Goal: Transaction & Acquisition: Purchase product/service

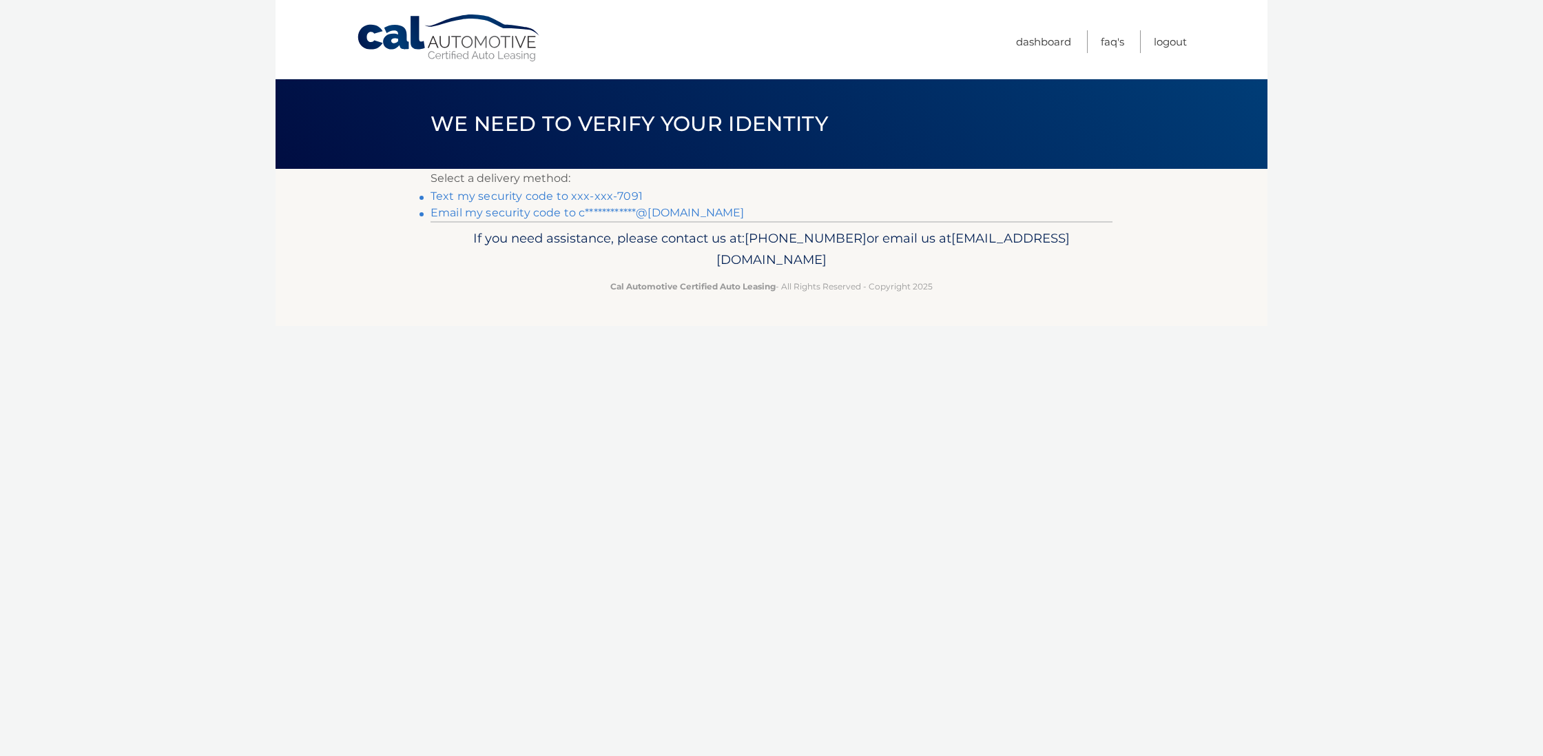
click at [548, 193] on link "Text my security code to xxx-xxx-7091" at bounding box center [536, 195] width 212 height 13
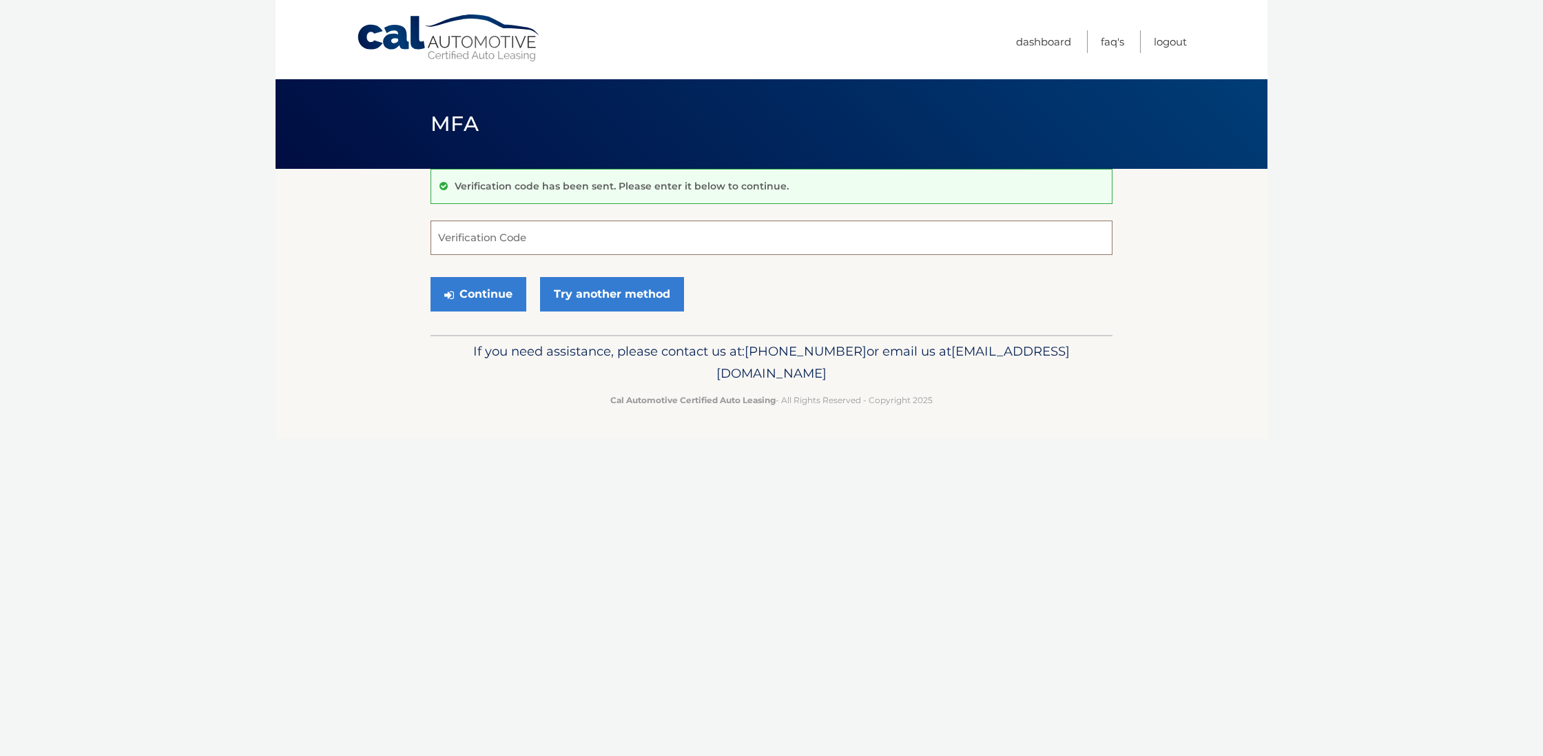
click at [472, 233] on input "Verification Code" at bounding box center [771, 237] width 682 height 34
type input "051369"
click at [487, 293] on button "Continue" at bounding box center [478, 294] width 96 height 34
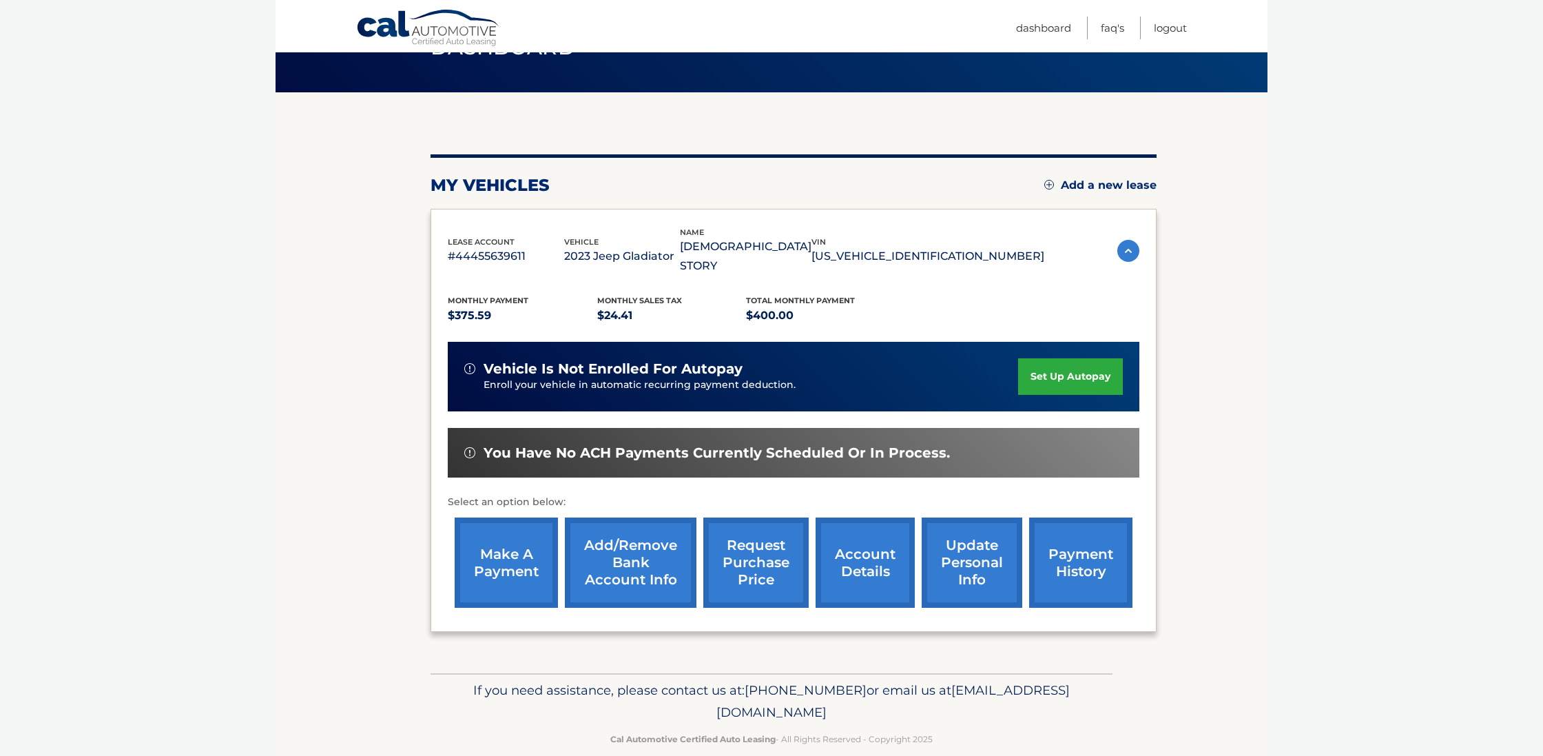
scroll to position [76, 0]
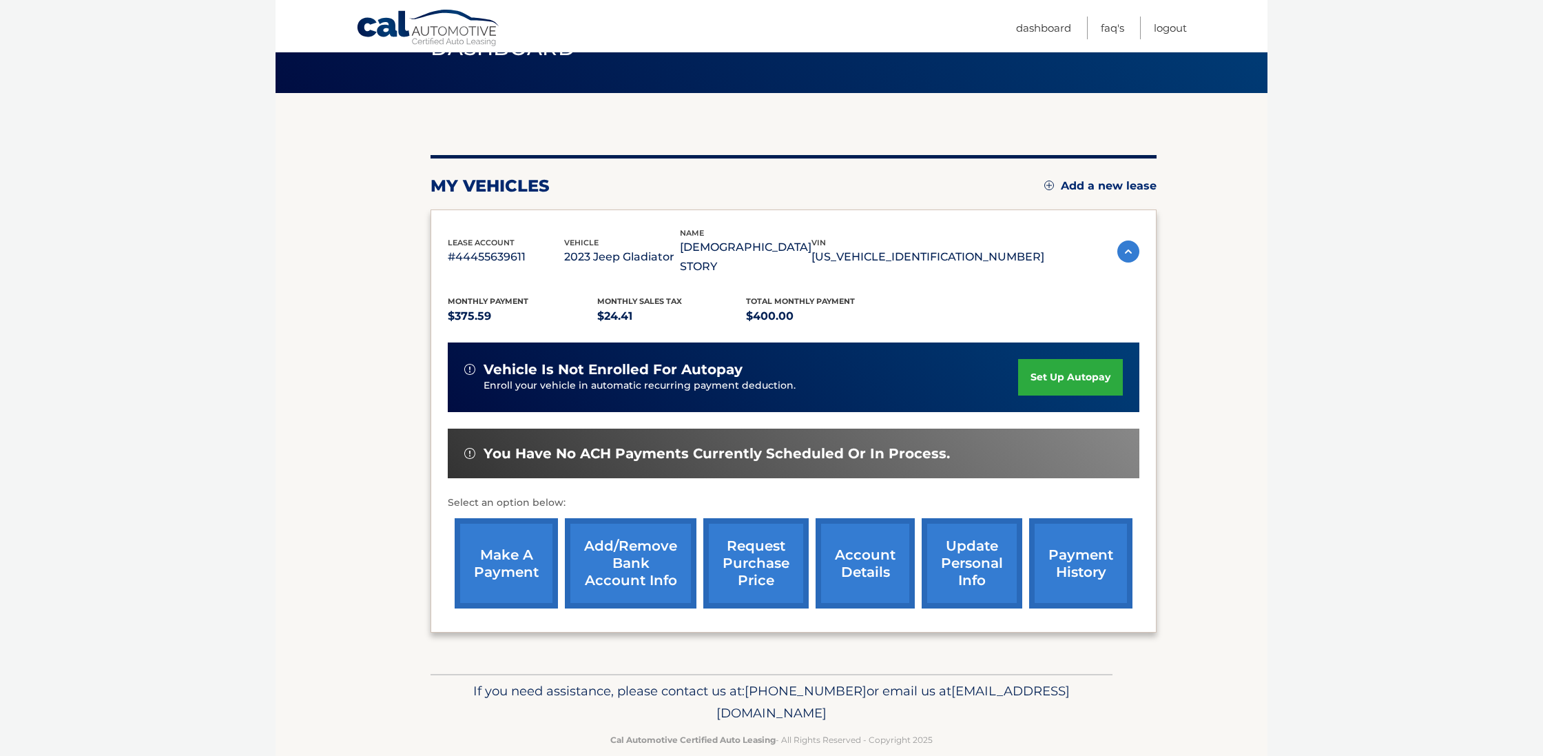
click at [1084, 550] on link "payment history" at bounding box center [1080, 563] width 103 height 90
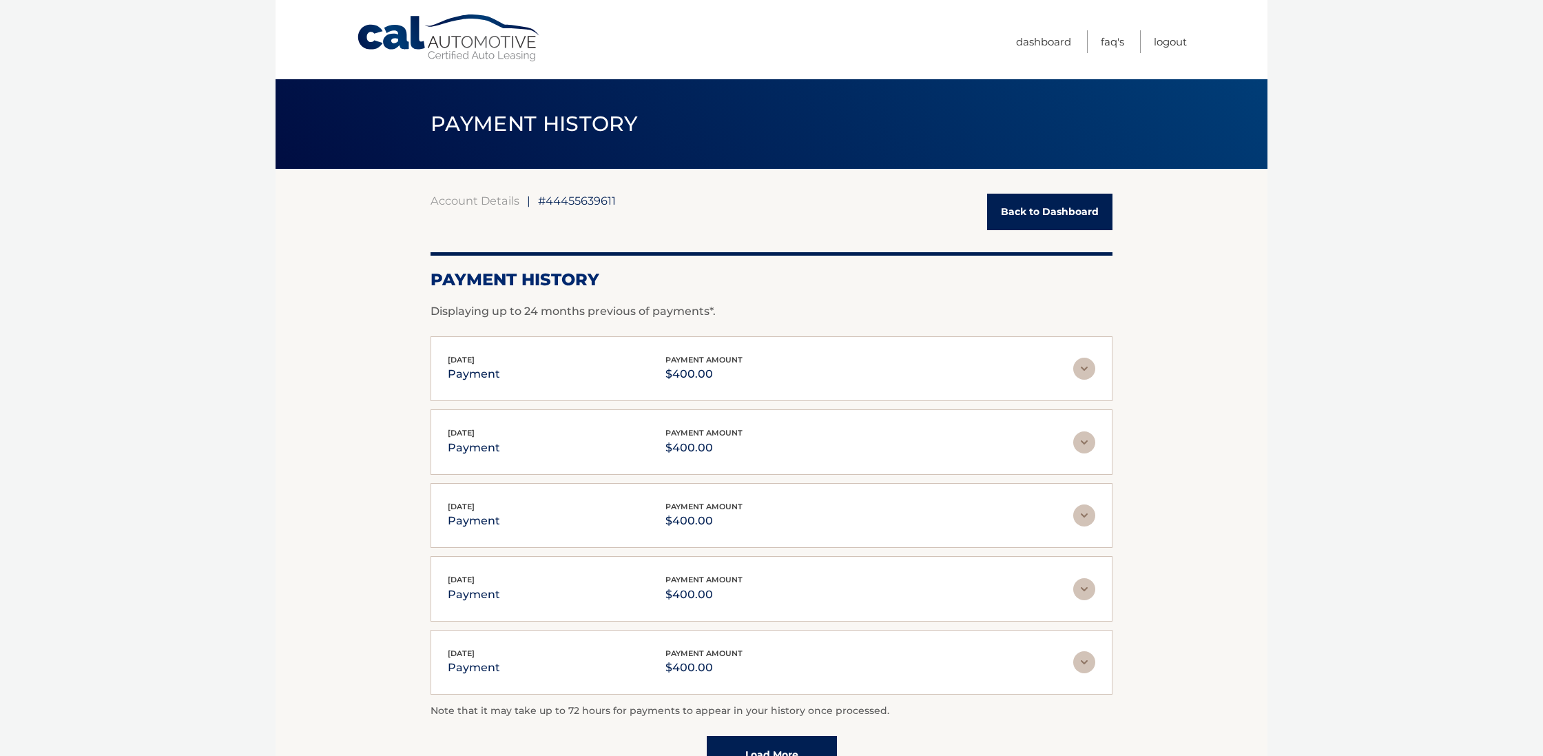
click at [1028, 215] on link "Back to Dashboard" at bounding box center [1049, 212] width 125 height 37
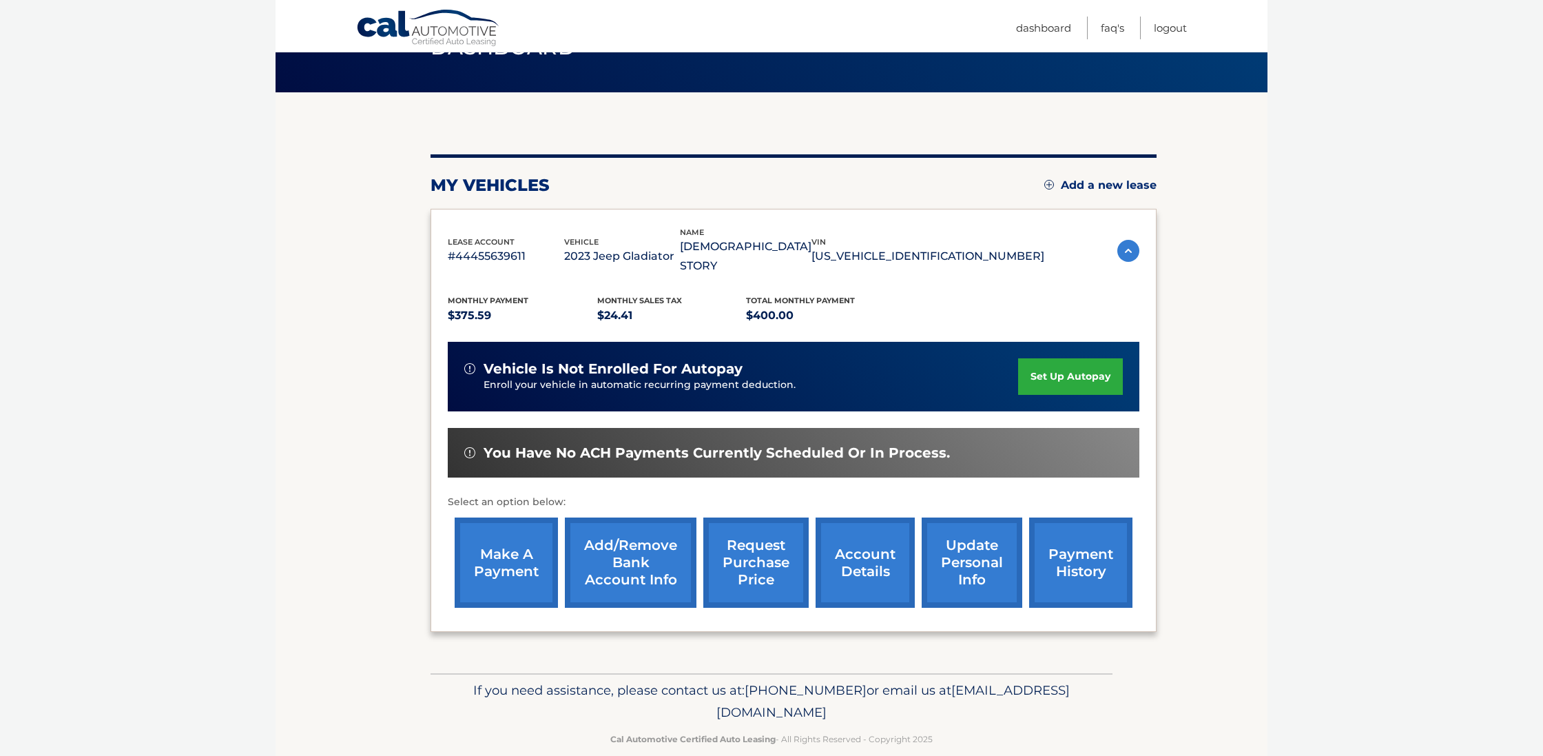
scroll to position [76, 0]
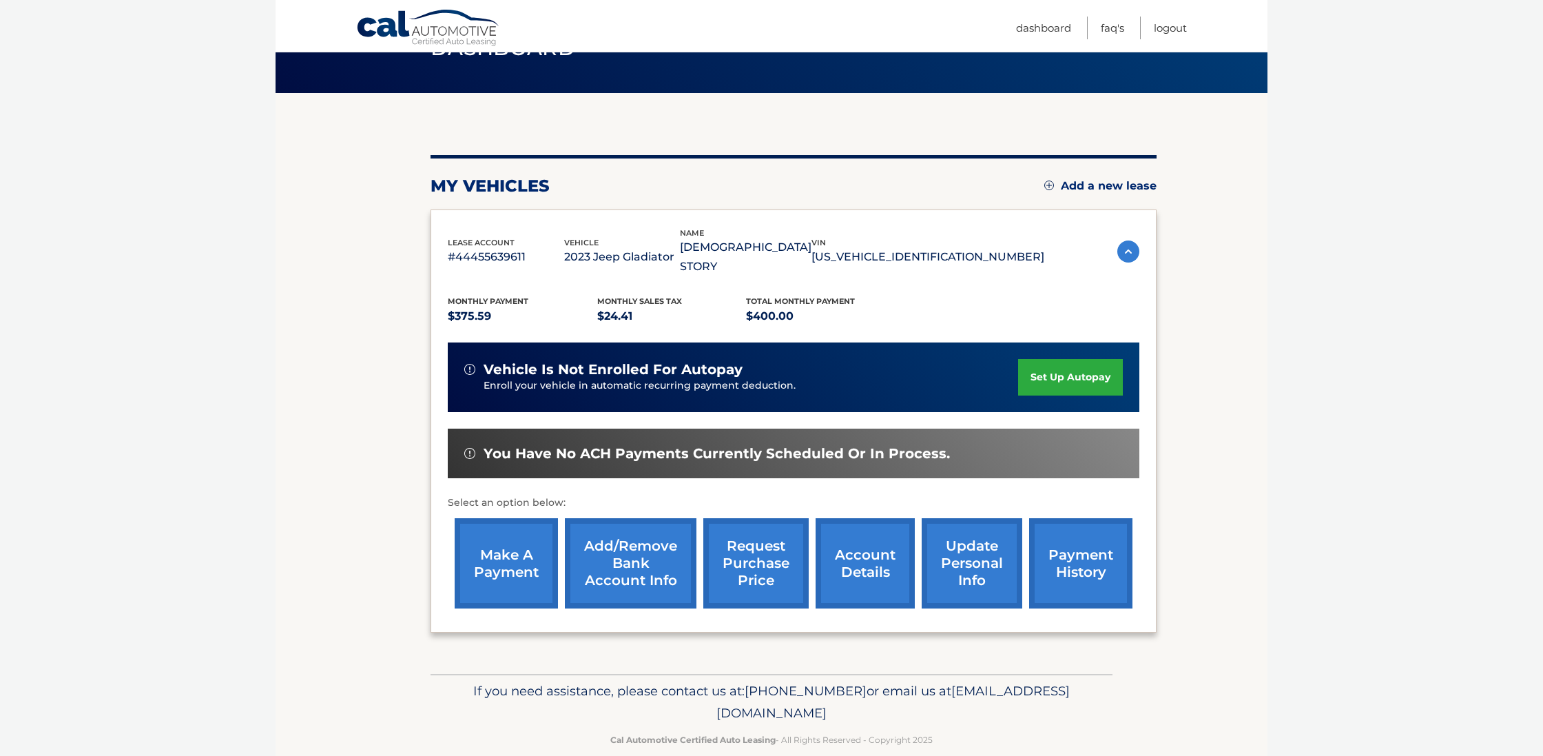
click at [501, 538] on link "make a payment" at bounding box center [506, 563] width 103 height 90
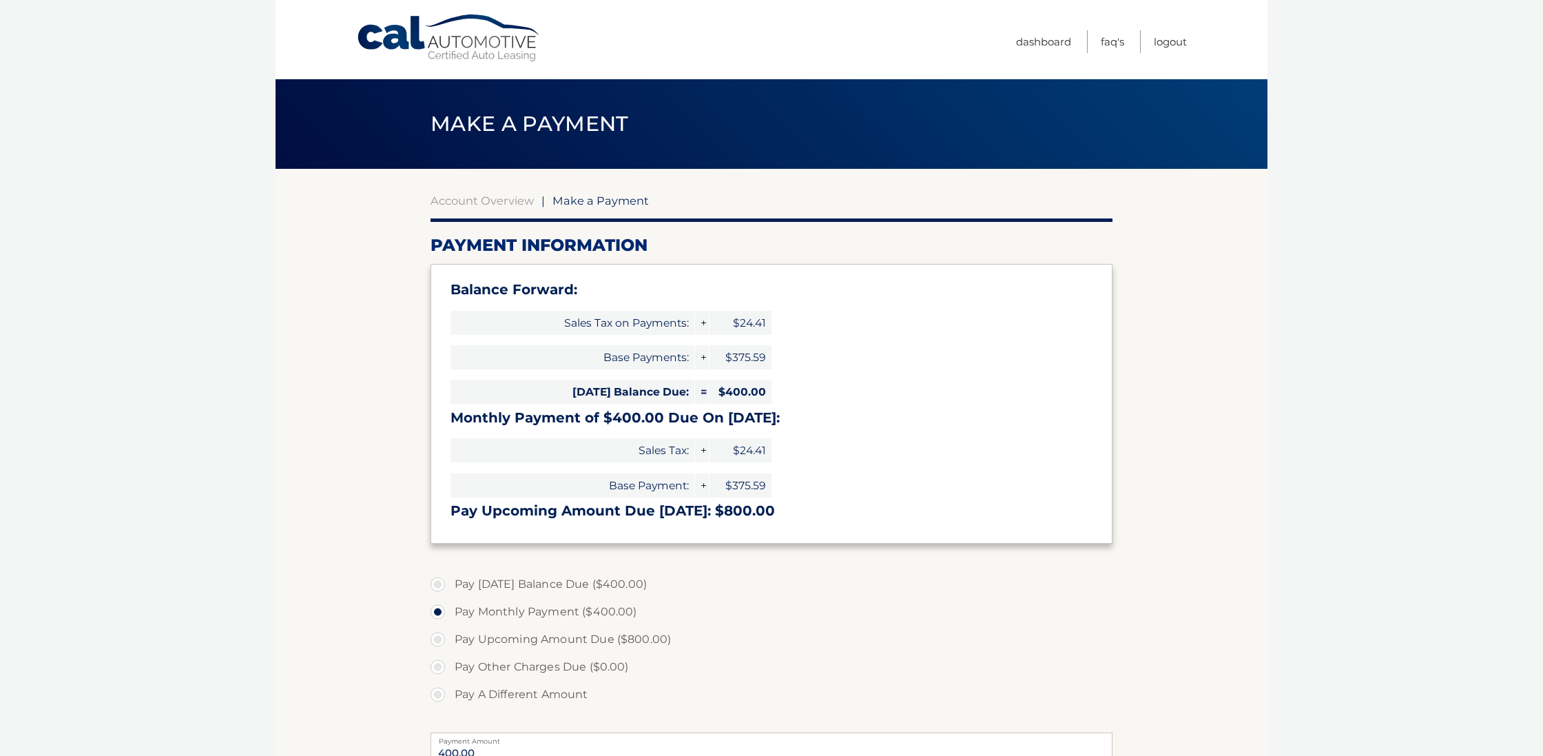
select select "YjE3MjIyM2ItZTk5OS00M2FjLWIwMzMtNmZjZGFjN2VlODBh"
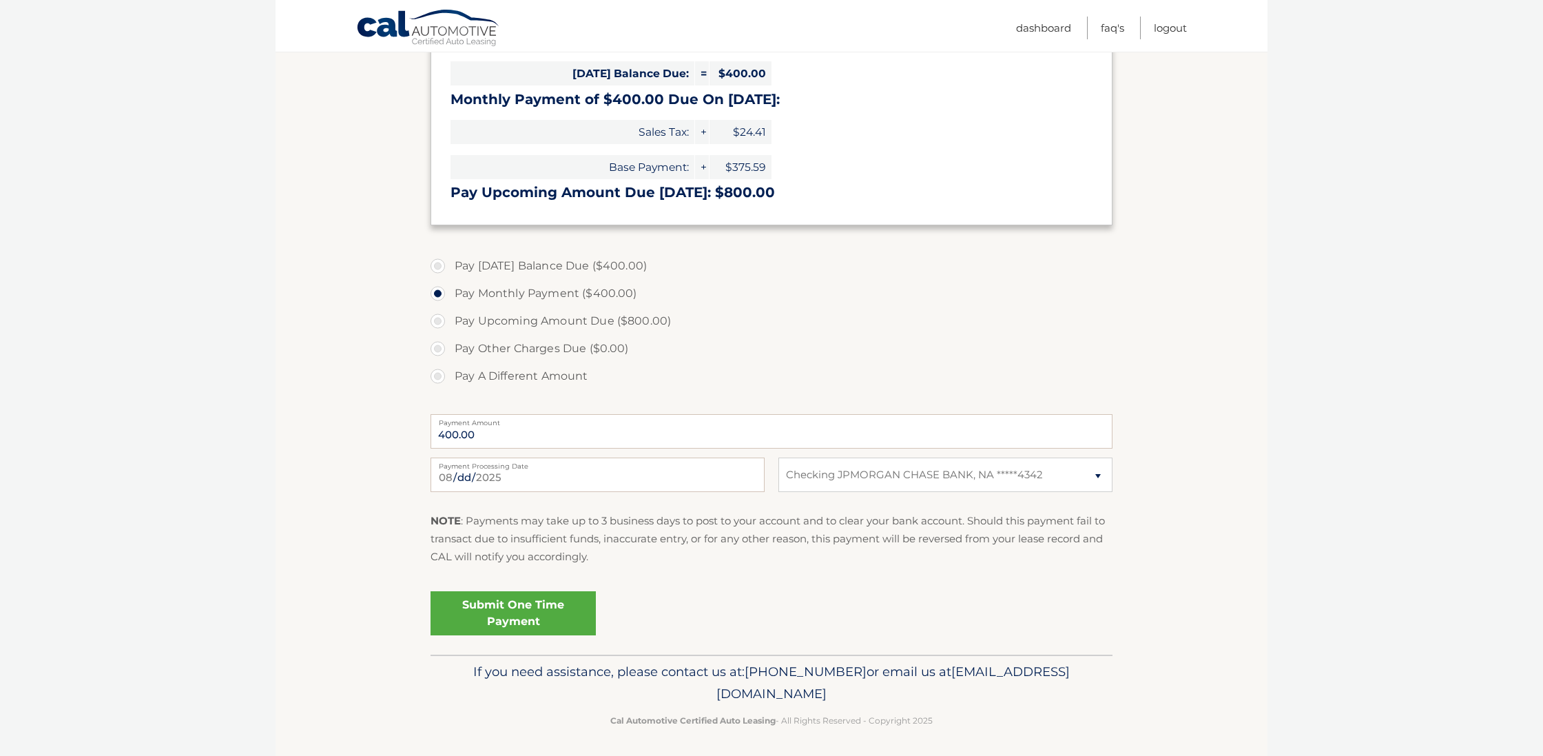
scroll to position [318, 0]
click at [546, 599] on link "Submit One Time Payment" at bounding box center [512, 614] width 165 height 44
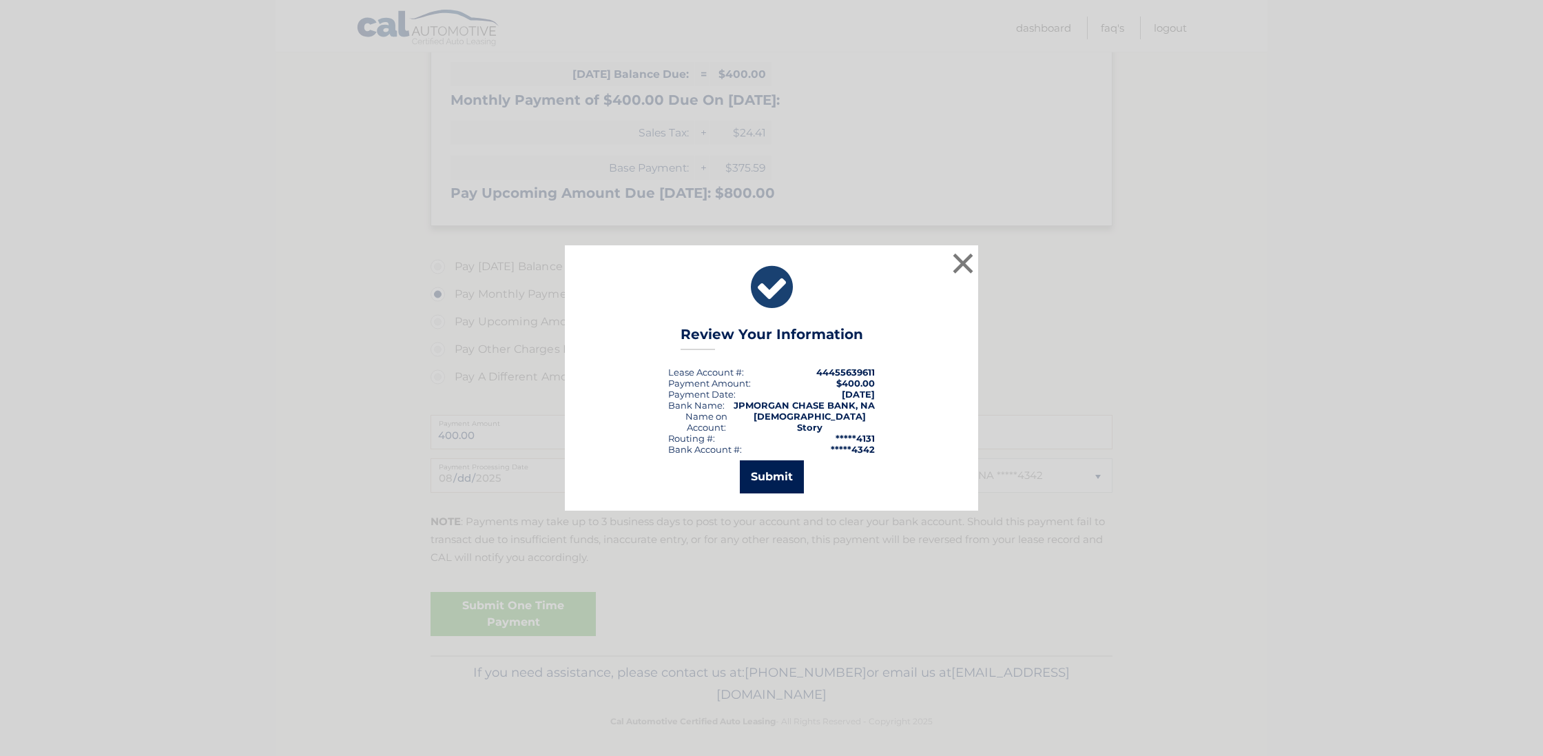
click at [778, 472] on button "Submit" at bounding box center [772, 476] width 64 height 33
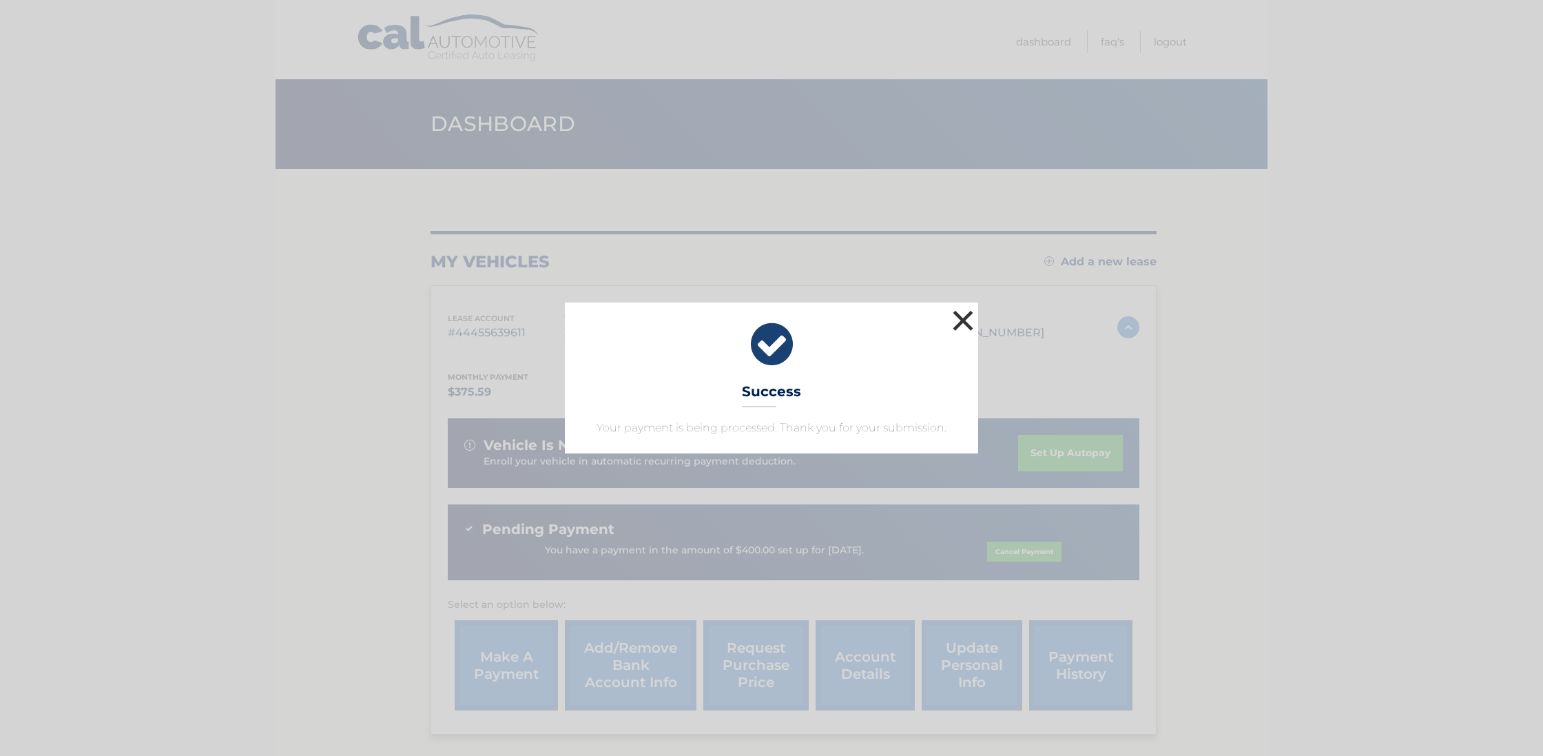
click at [965, 321] on button "×" at bounding box center [963, 320] width 28 height 28
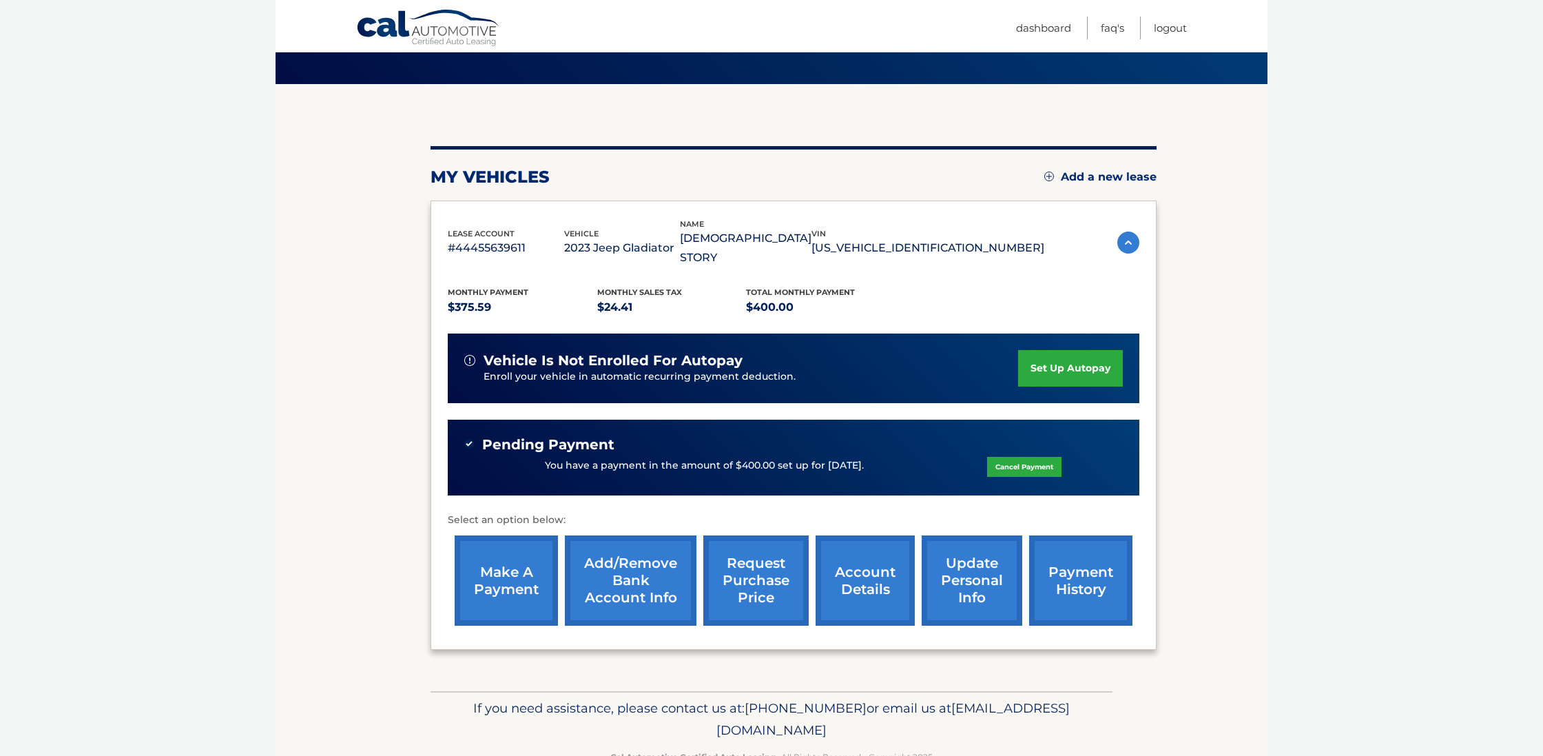
scroll to position [92, 0]
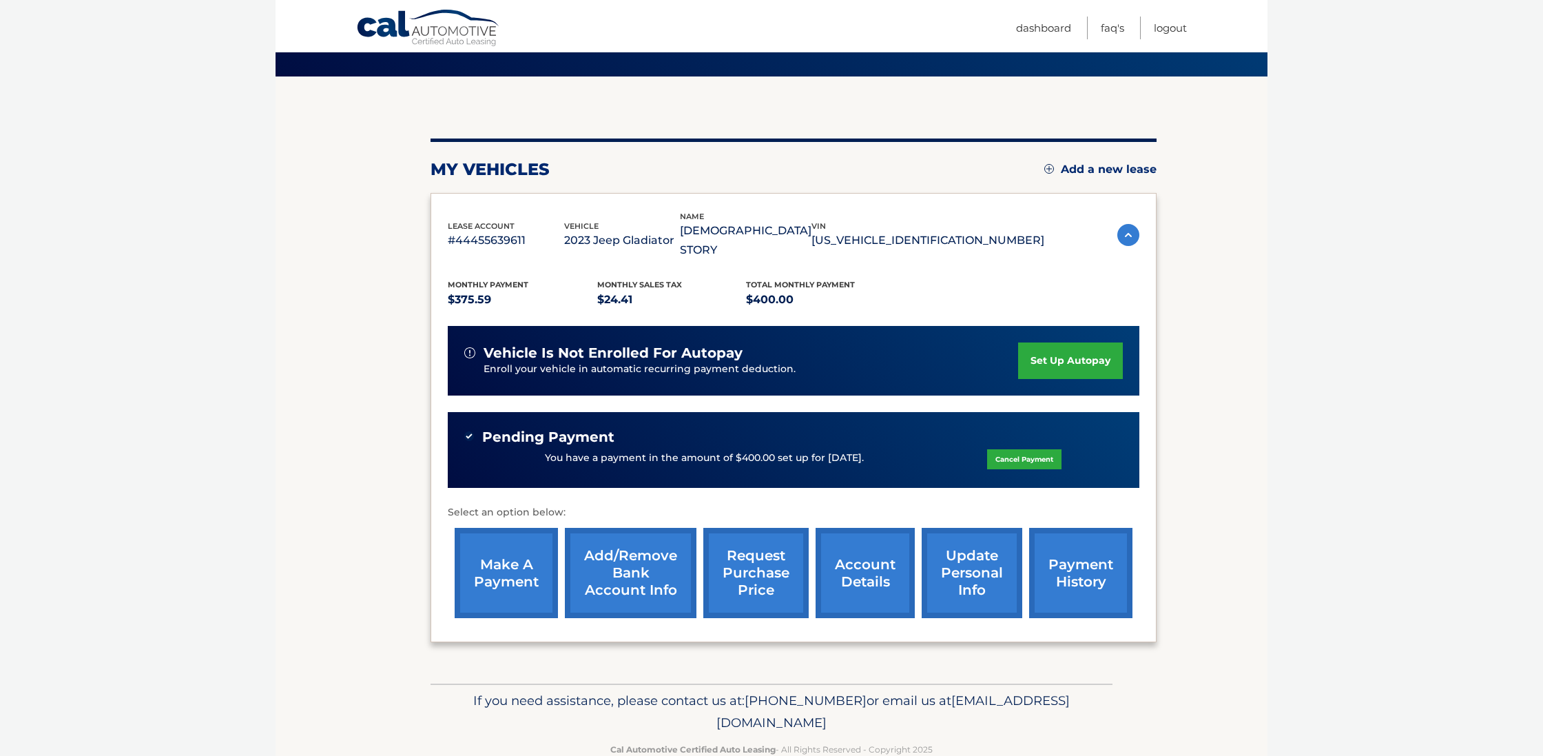
click at [871, 561] on link "account details" at bounding box center [864, 573] width 99 height 90
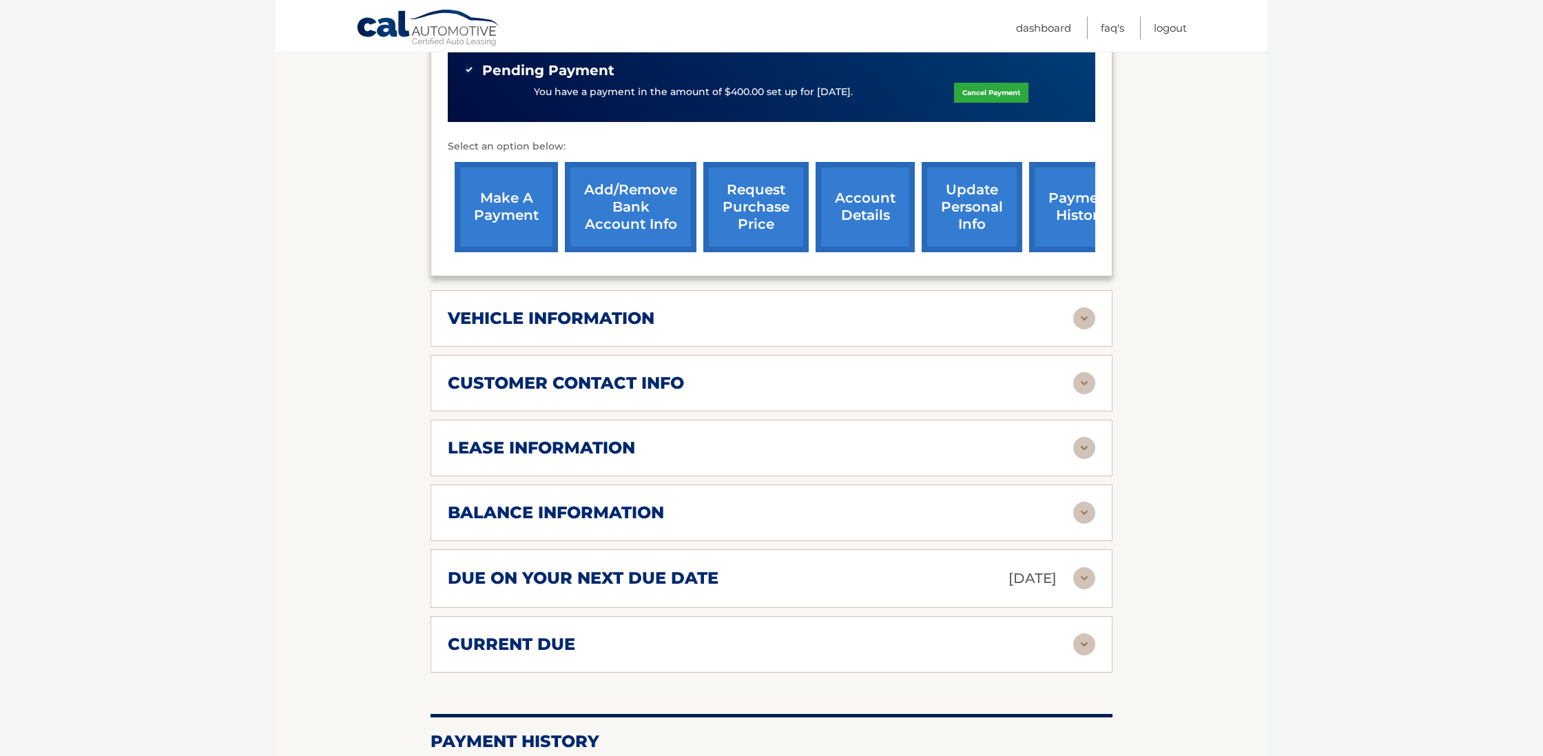
scroll to position [479, 0]
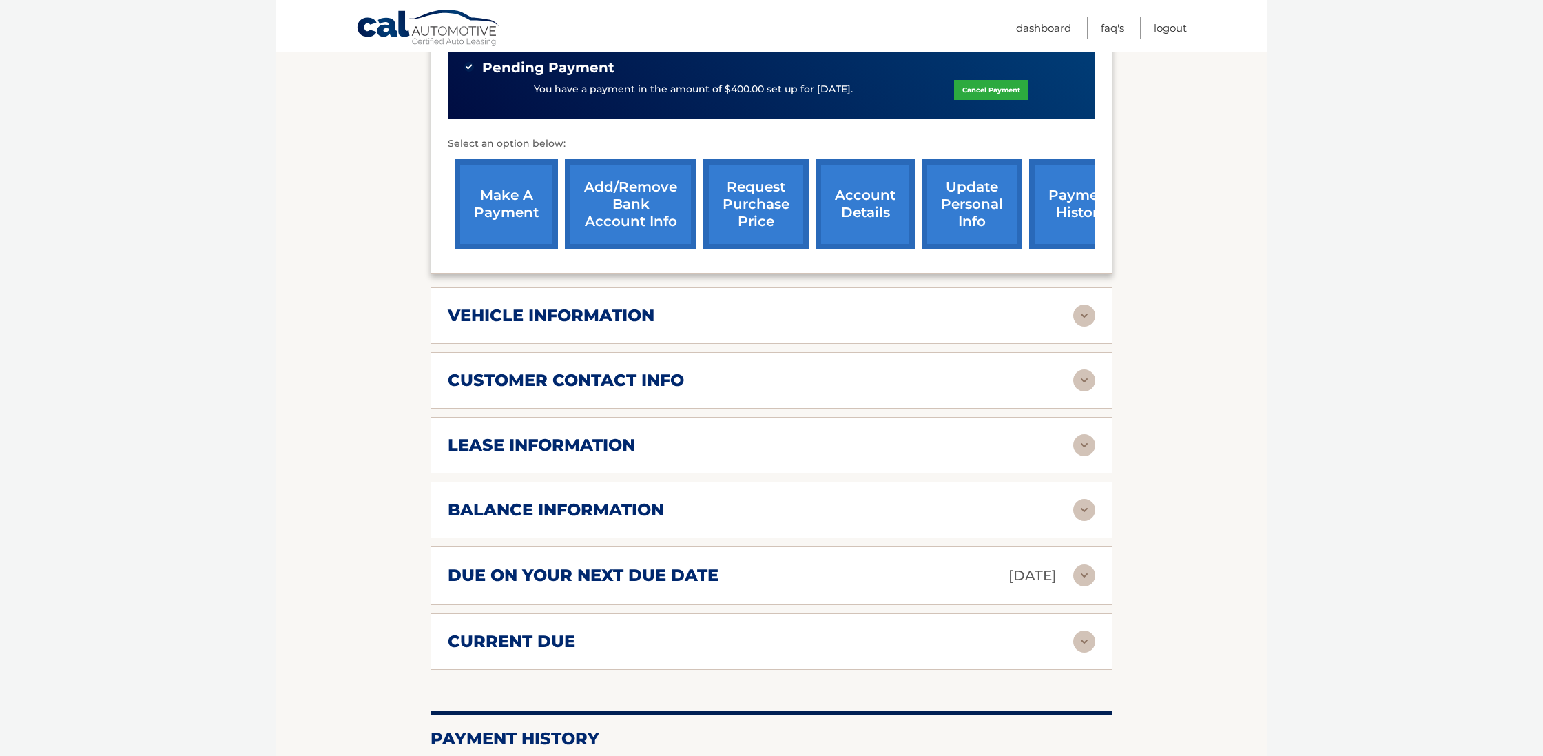
click at [1081, 499] on img at bounding box center [1084, 510] width 22 height 22
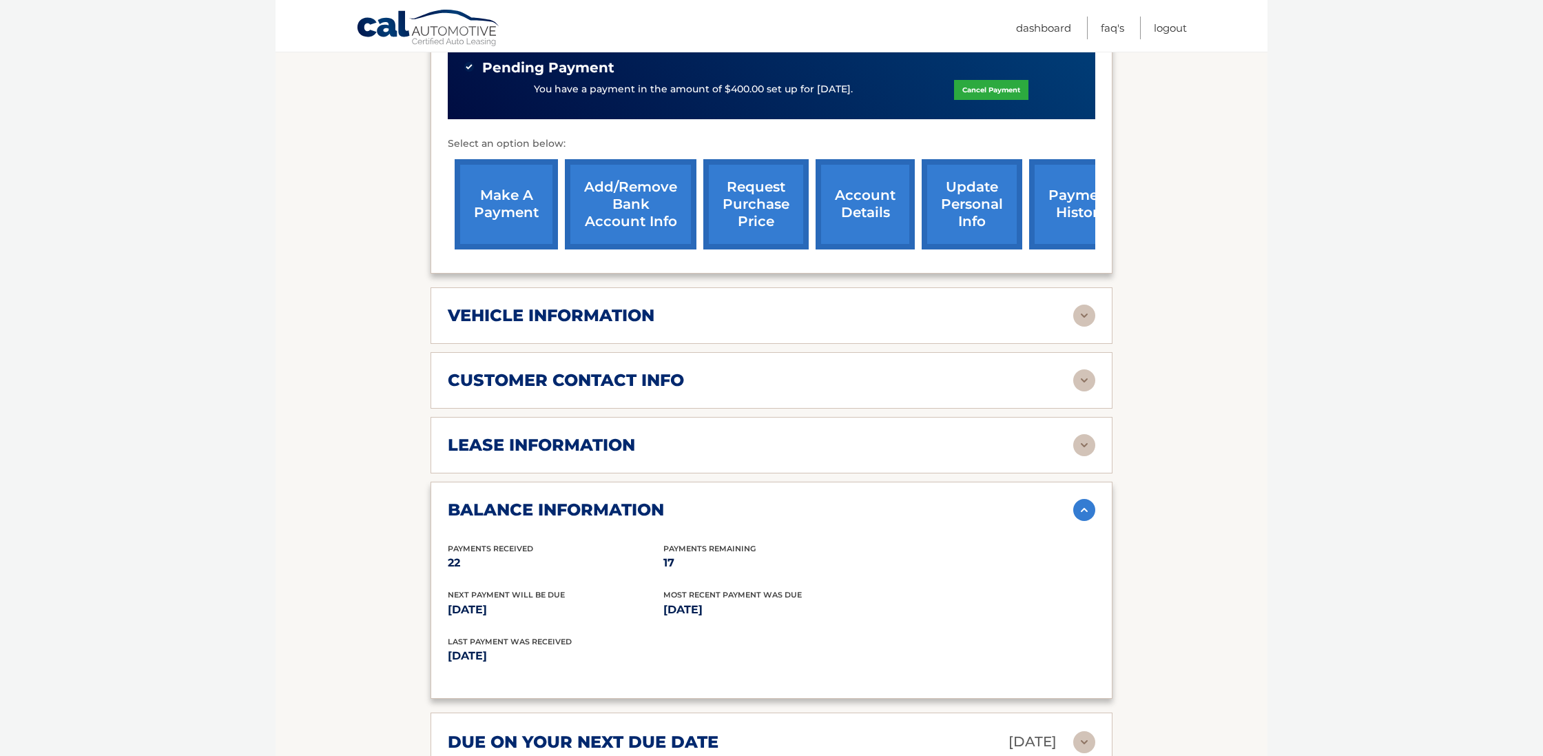
click at [1084, 499] on img at bounding box center [1084, 510] width 22 height 22
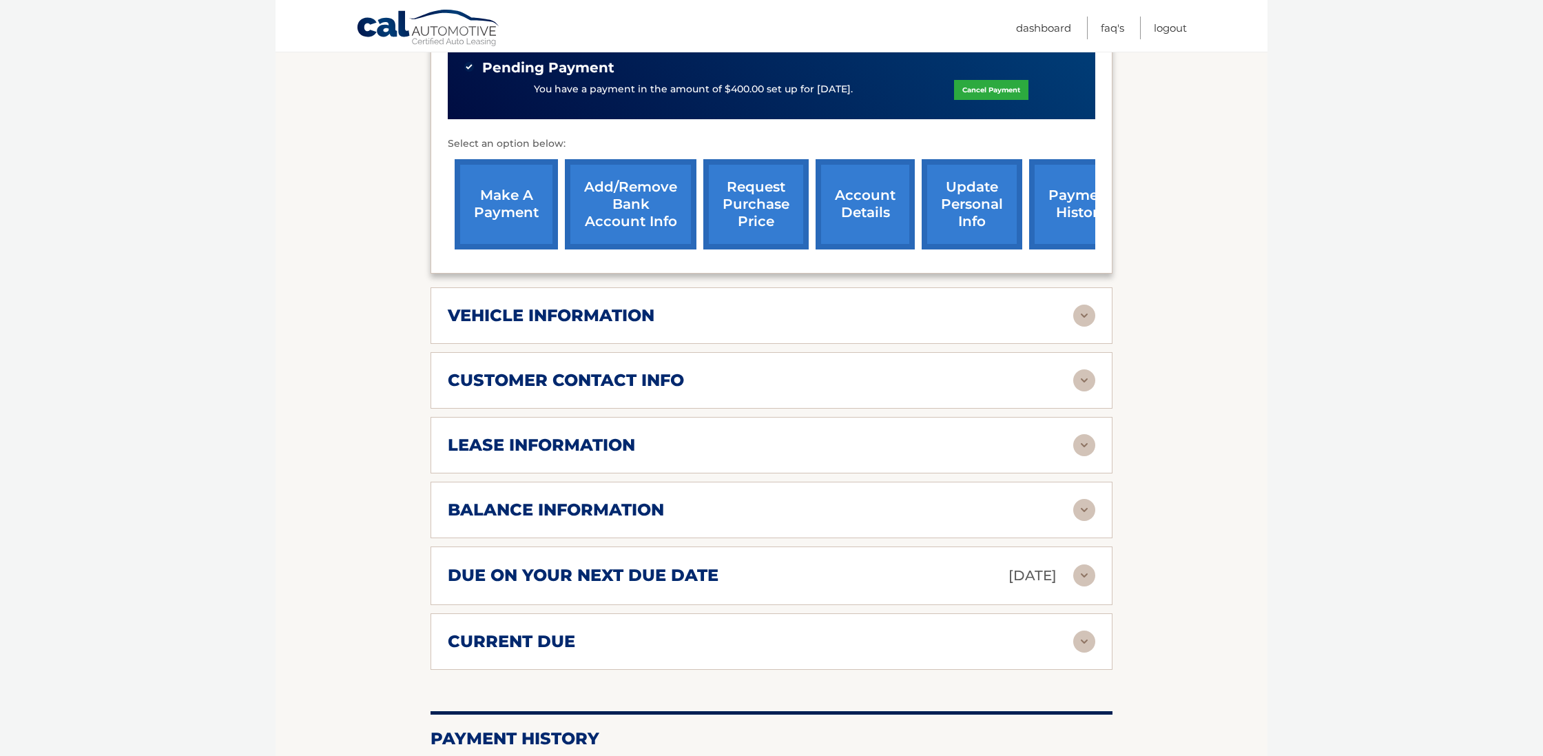
click at [1088, 434] on img at bounding box center [1084, 445] width 22 height 22
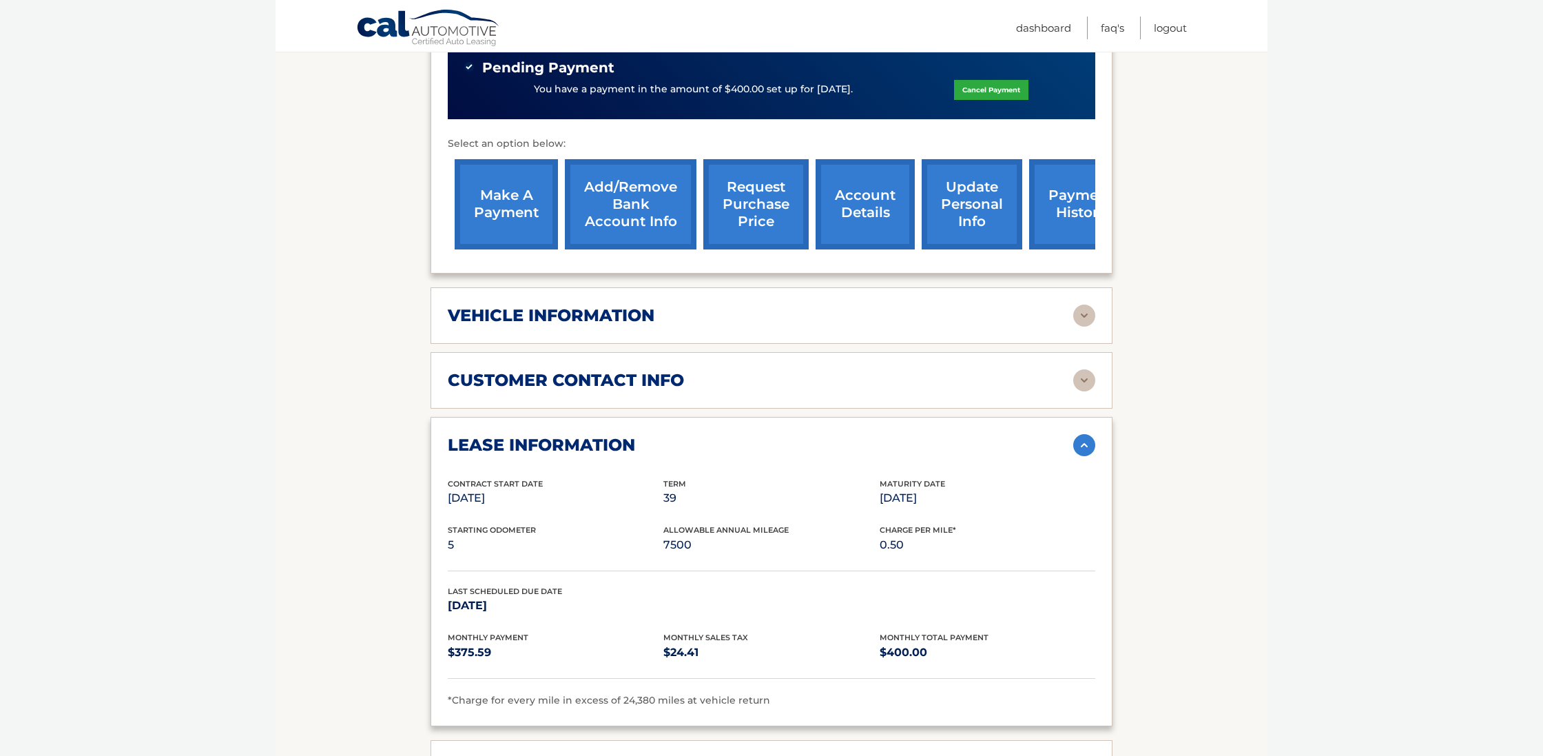
click at [1084, 434] on img at bounding box center [1084, 445] width 22 height 22
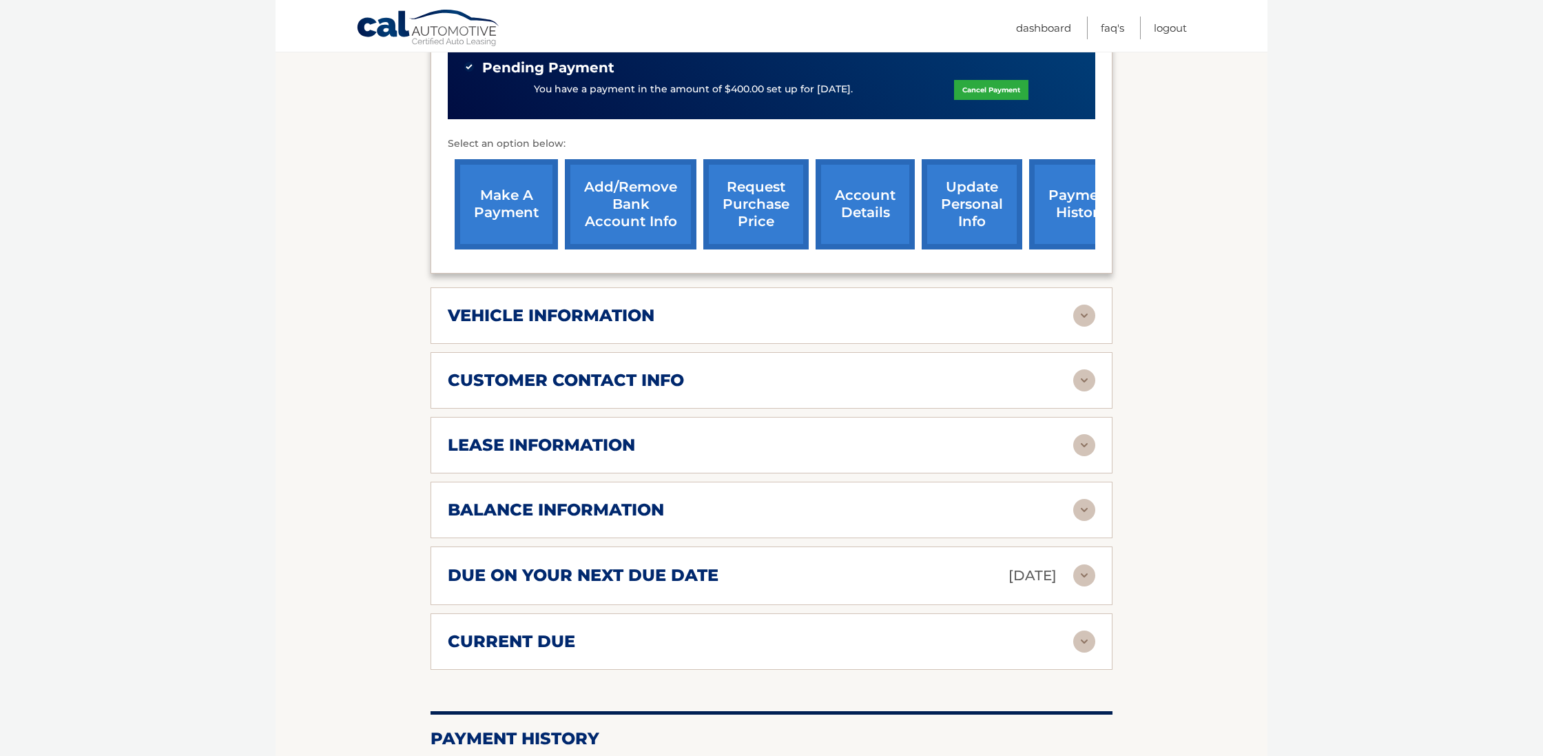
click at [1083, 304] on img at bounding box center [1084, 315] width 22 height 22
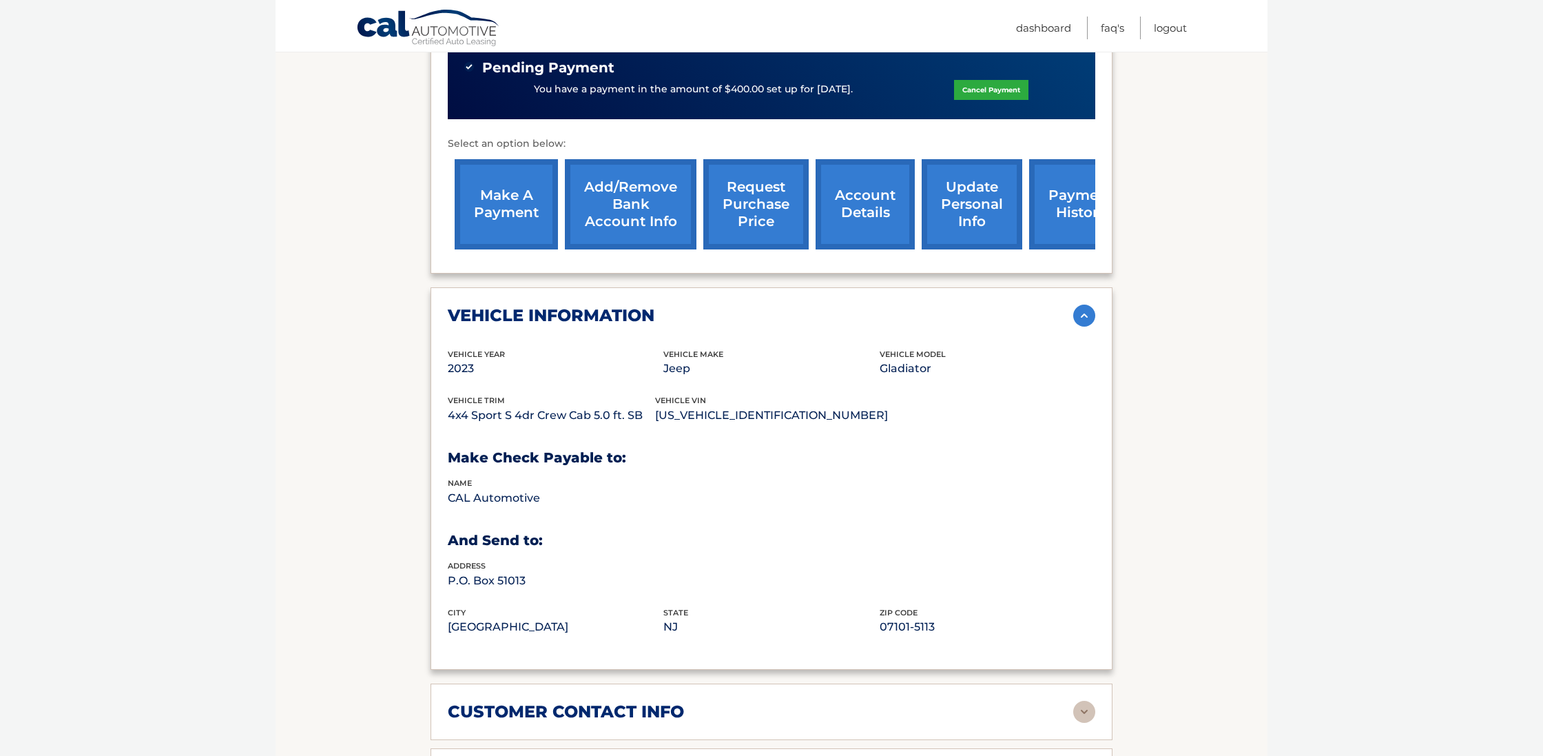
click at [1083, 304] on img at bounding box center [1084, 315] width 22 height 22
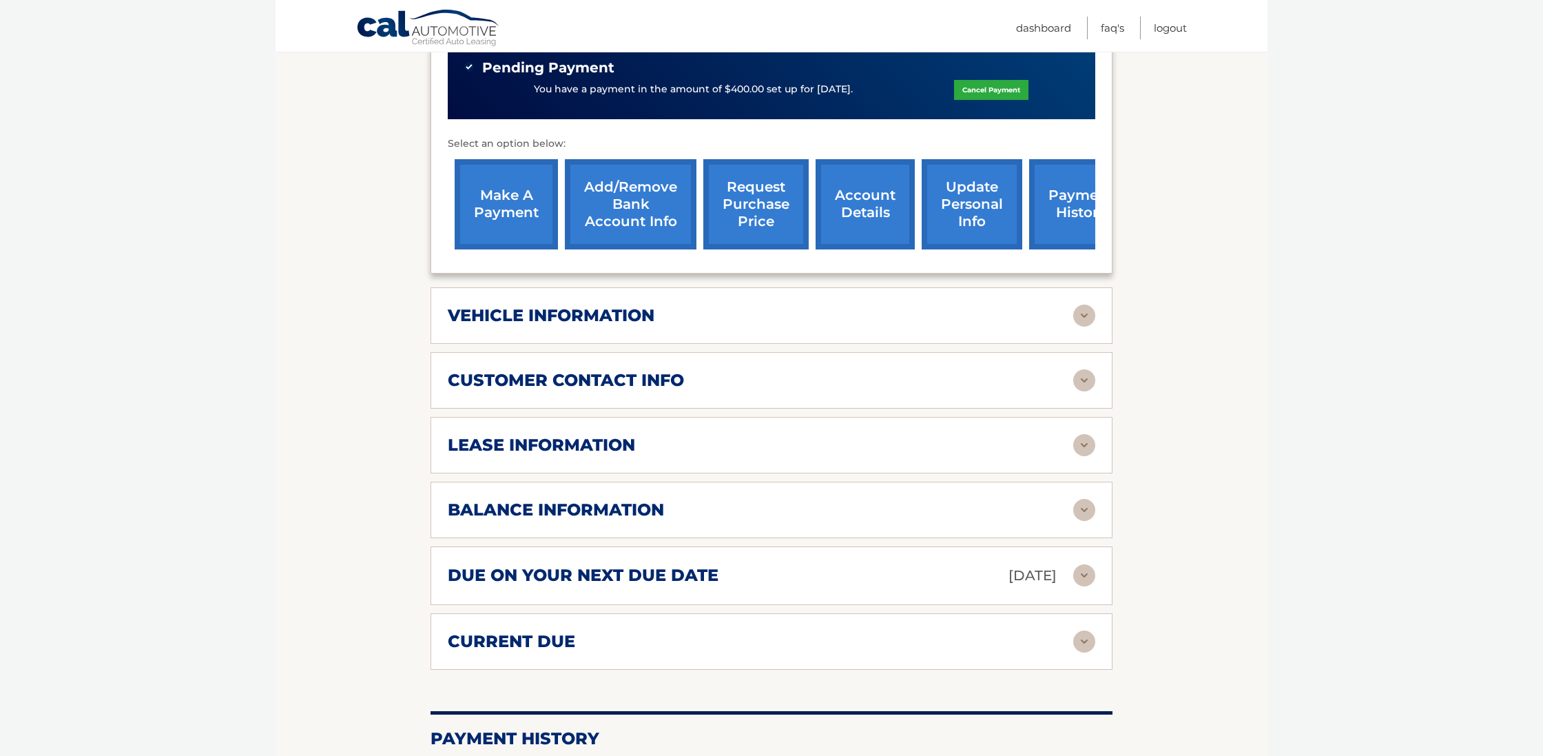
click at [1082, 499] on img at bounding box center [1084, 510] width 22 height 22
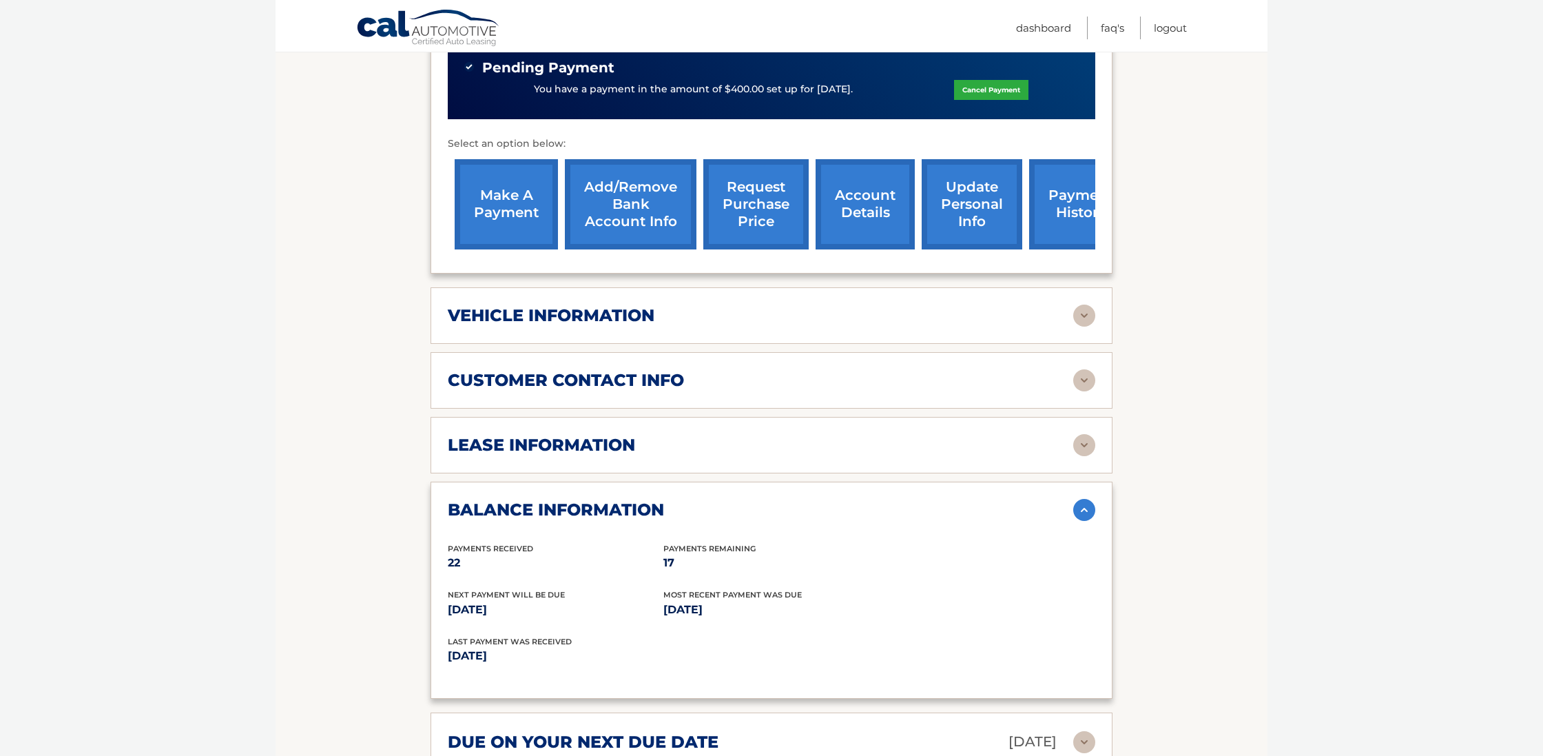
click at [1084, 499] on img at bounding box center [1084, 510] width 22 height 22
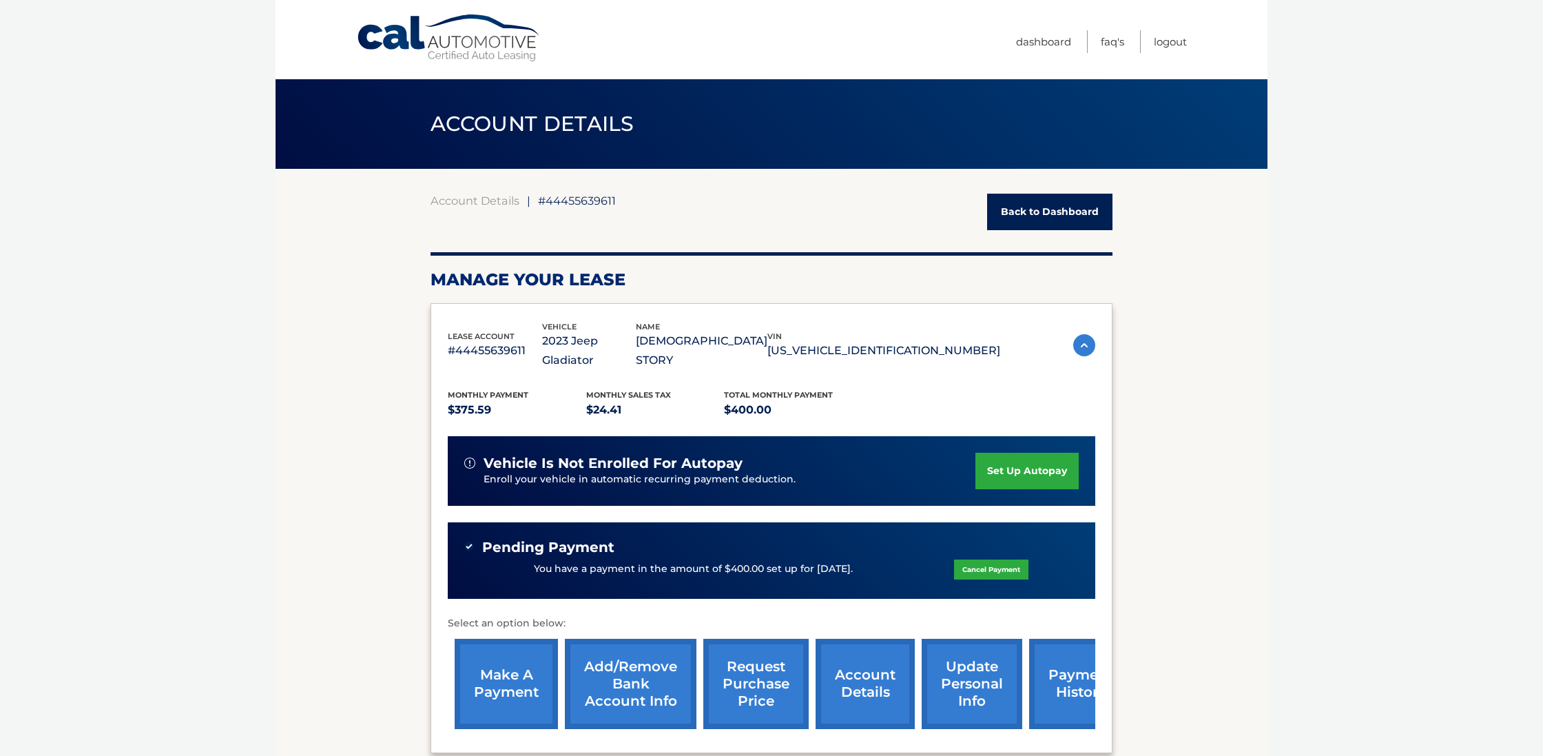
scroll to position [0, 0]
click at [1169, 41] on link "Logout" at bounding box center [1170, 41] width 33 height 23
